Goal: Task Accomplishment & Management: Manage account settings

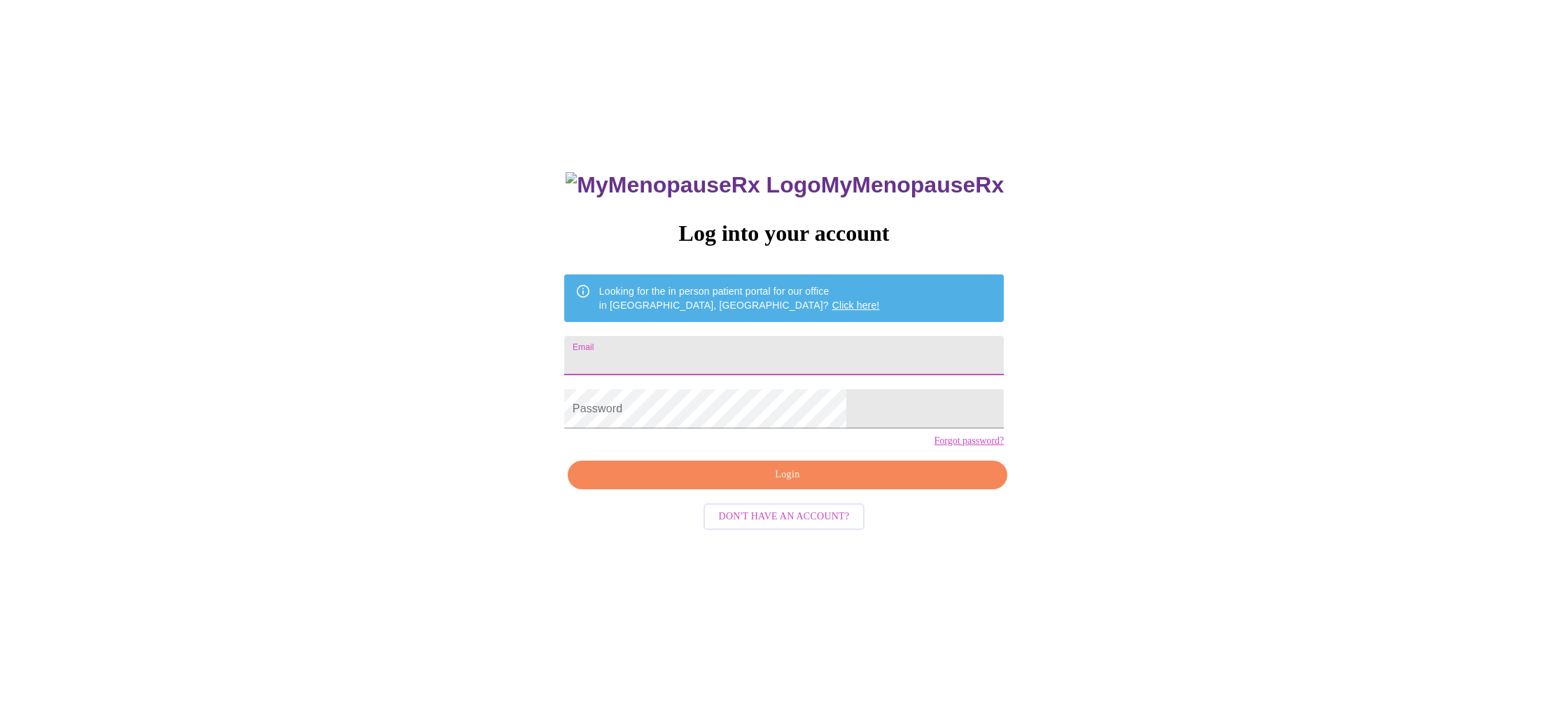
click at [703, 357] on input "Email" at bounding box center [784, 356] width 440 height 39
type input "[EMAIL_ADDRESS][DOMAIN_NAME]"
click at [828, 484] on span "Login" at bounding box center [787, 475] width 408 height 17
click at [832, 300] on link "Click here!" at bounding box center [856, 305] width 47 height 11
